Goal: Browse casually

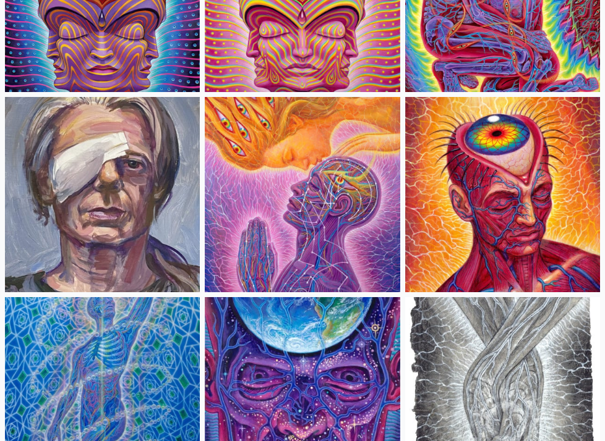
scroll to position [3638, 0]
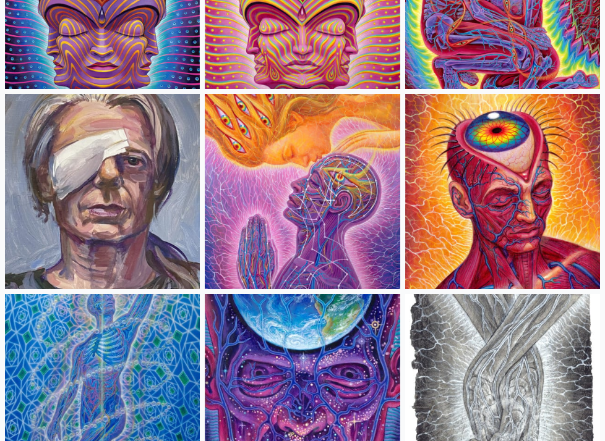
click at [310, 150] on img at bounding box center [302, 191] width 195 height 195
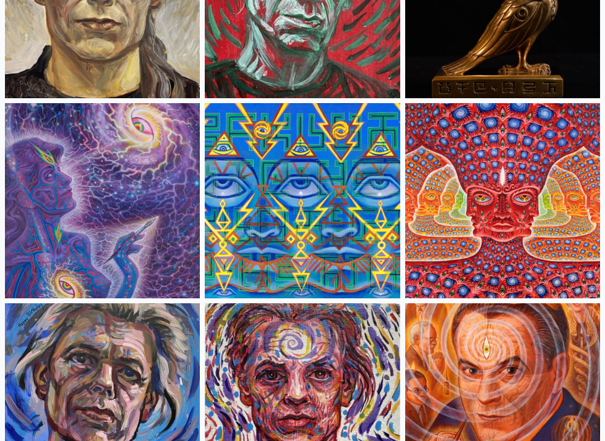
scroll to position [4229, 0]
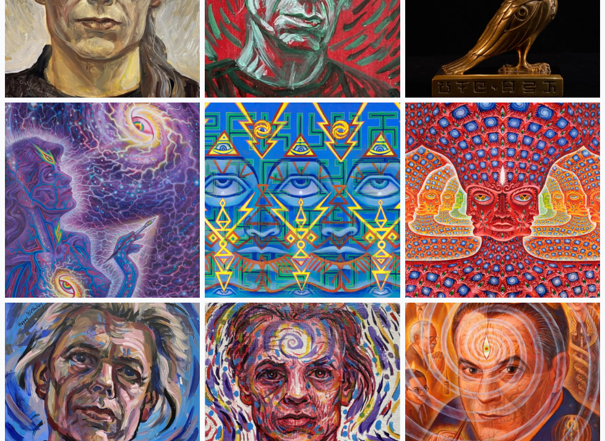
click at [452, 168] on img at bounding box center [502, 200] width 195 height 195
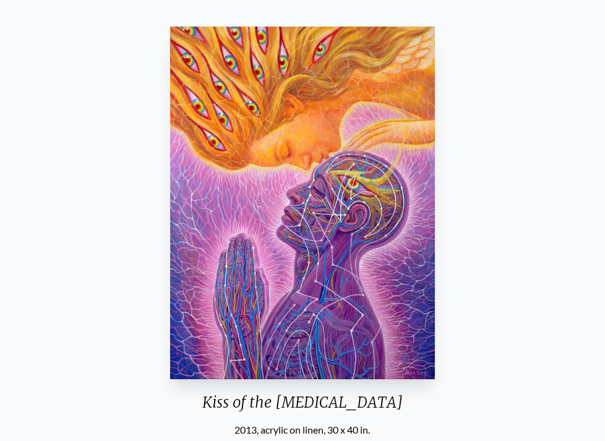
scroll to position [69, 0]
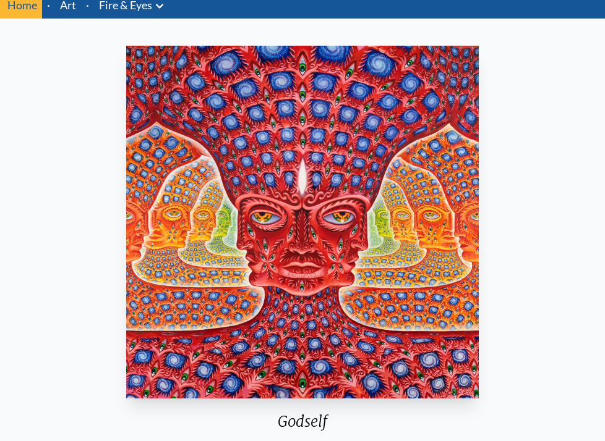
scroll to position [49, 0]
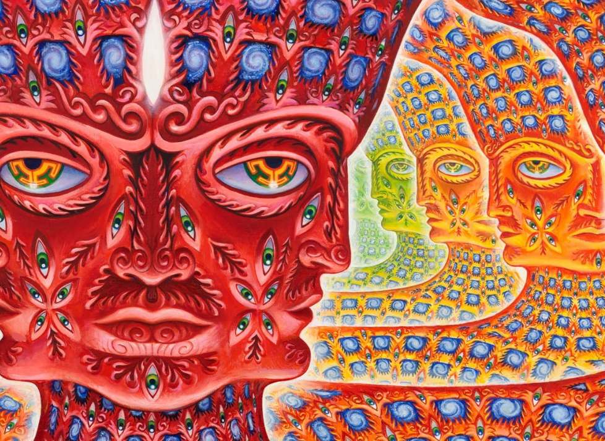
click at [359, 252] on img "26 / 31" at bounding box center [300, 221] width 352 height 353
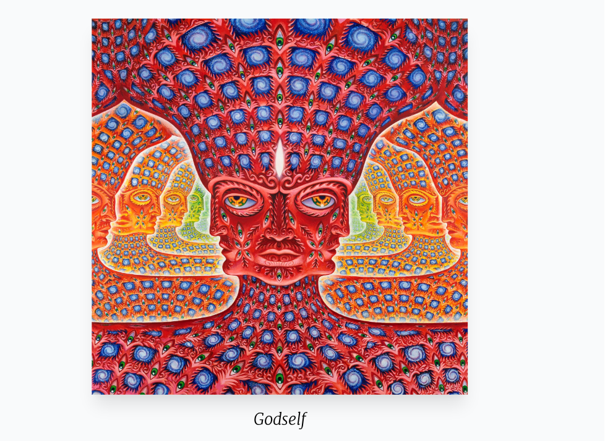
scroll to position [49, 0]
